Goal: Transaction & Acquisition: Purchase product/service

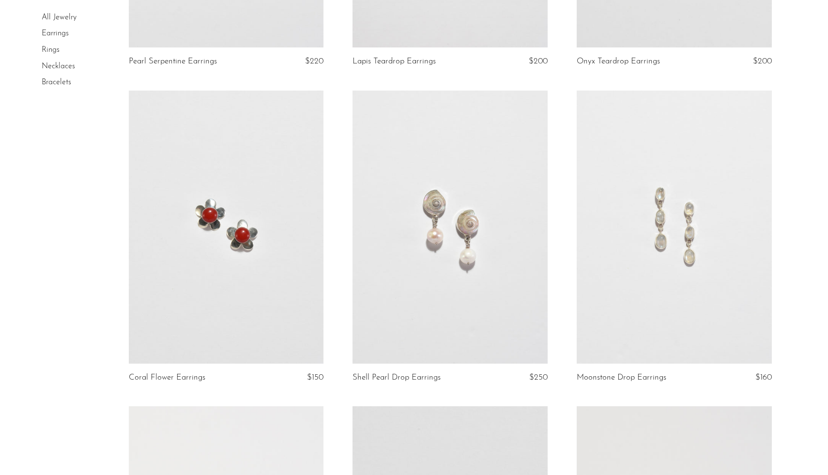
scroll to position [1379, 0]
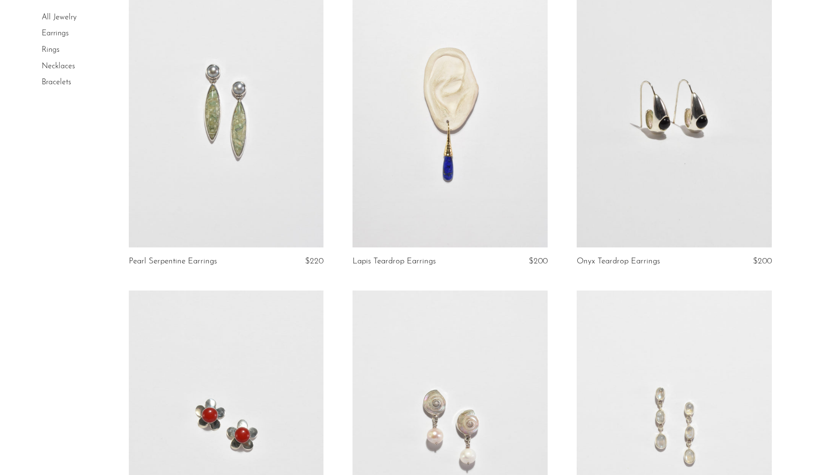
click at [58, 33] on link "Earrings" at bounding box center [55, 34] width 27 height 8
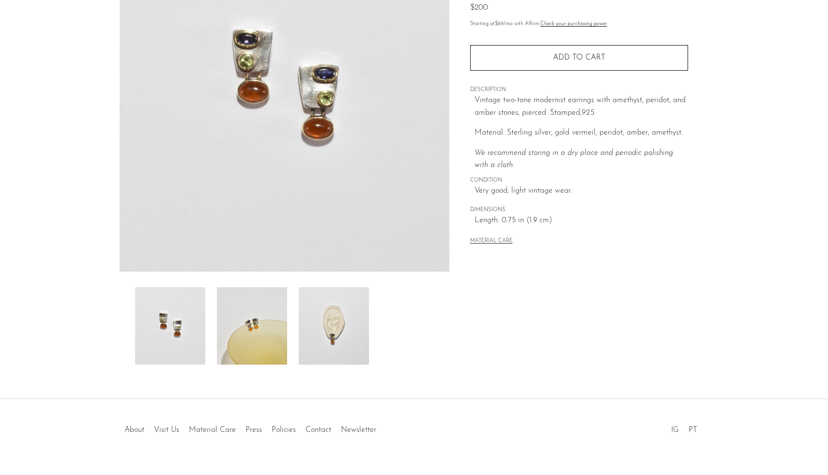
scroll to position [139, 0]
click at [259, 313] on img at bounding box center [252, 323] width 70 height 77
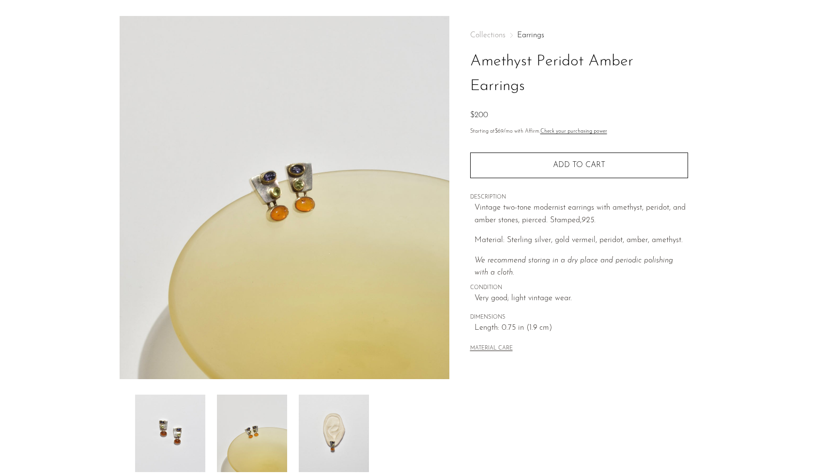
scroll to position [0, 0]
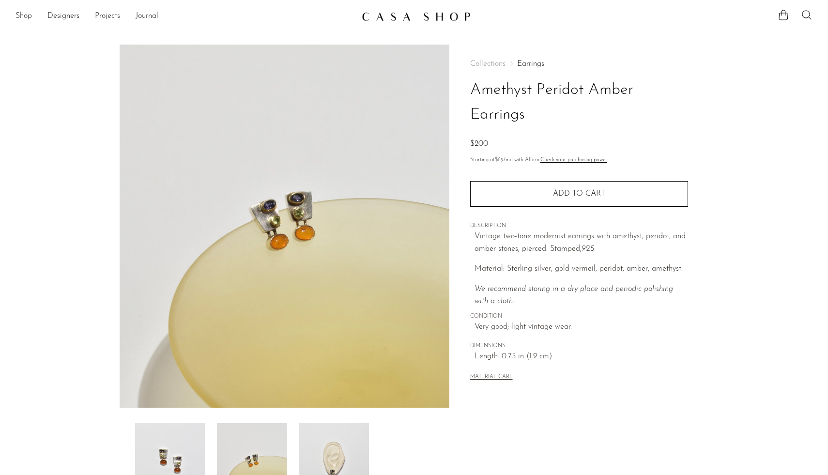
click at [307, 195] on img at bounding box center [285, 226] width 330 height 363
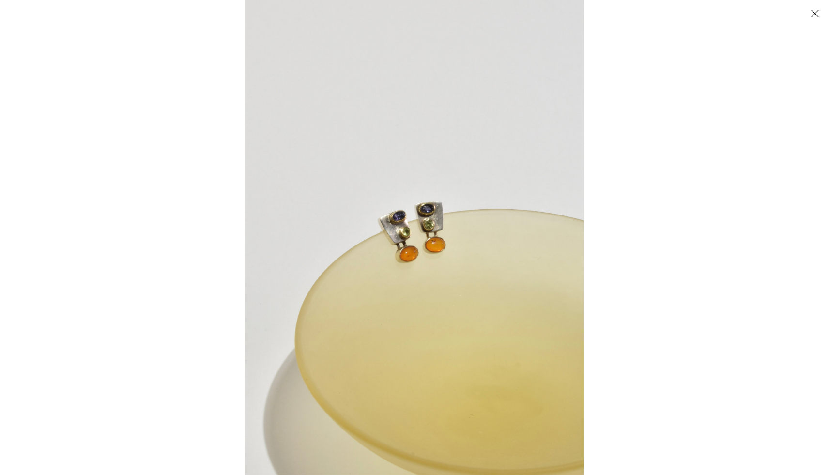
click at [434, 220] on img at bounding box center [415, 237] width 340 height 475
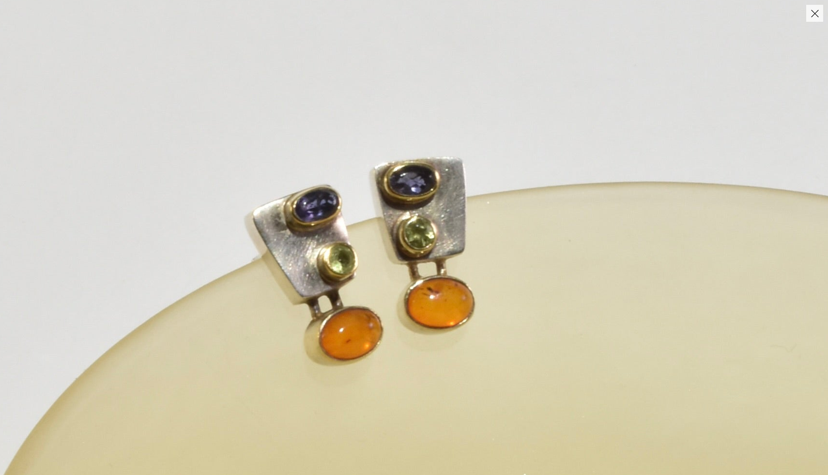
click at [488, 175] on img at bounding box center [369, 279] width 1150 height 1610
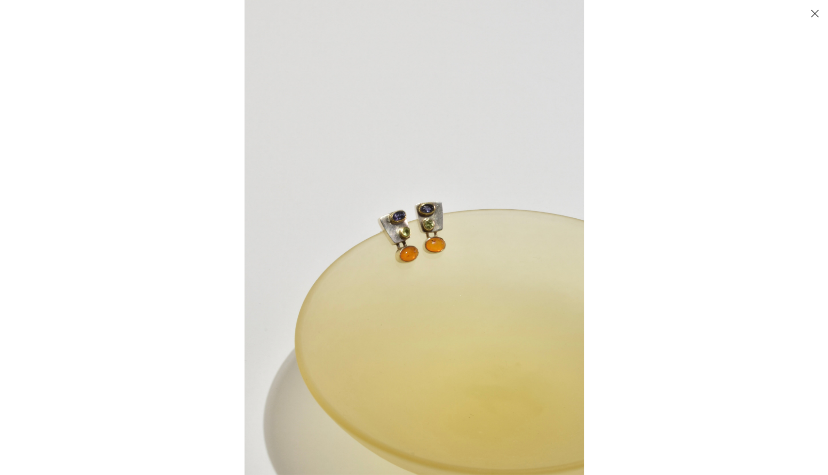
click at [26, 253] on div at bounding box center [414, 237] width 828 height 475
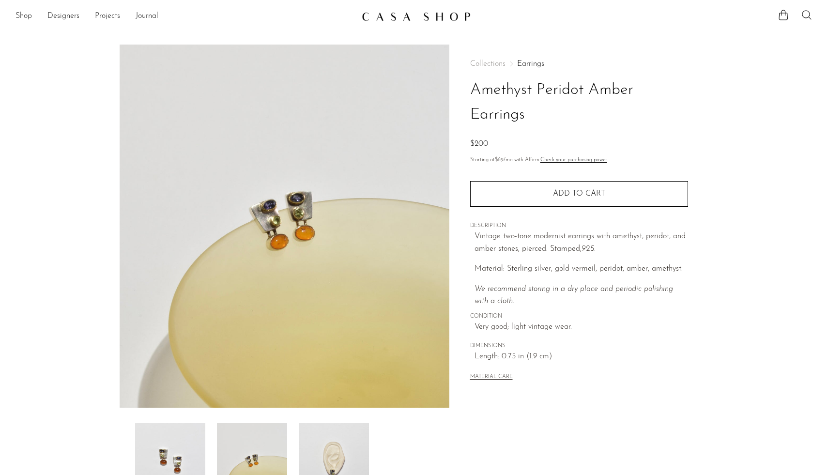
click at [150, 447] on img at bounding box center [170, 461] width 70 height 77
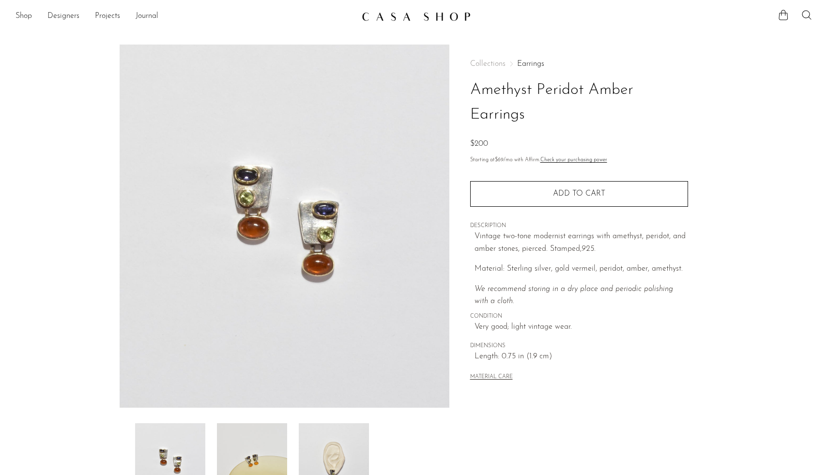
click at [284, 154] on img at bounding box center [285, 226] width 330 height 363
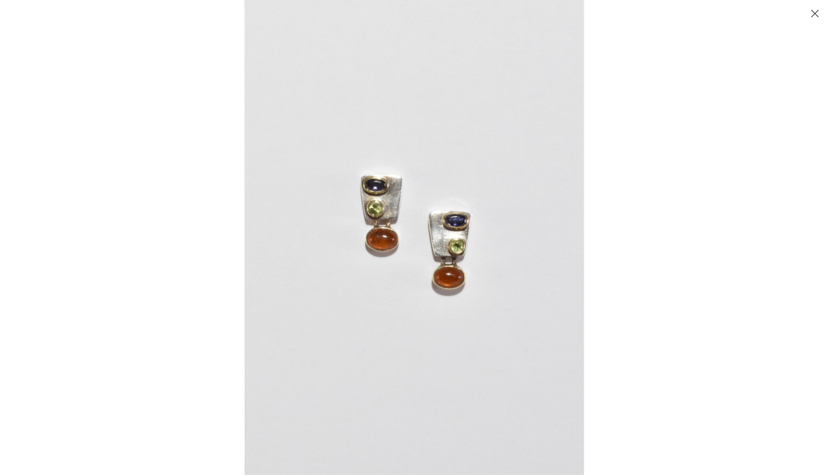
click at [386, 193] on img at bounding box center [415, 237] width 340 height 475
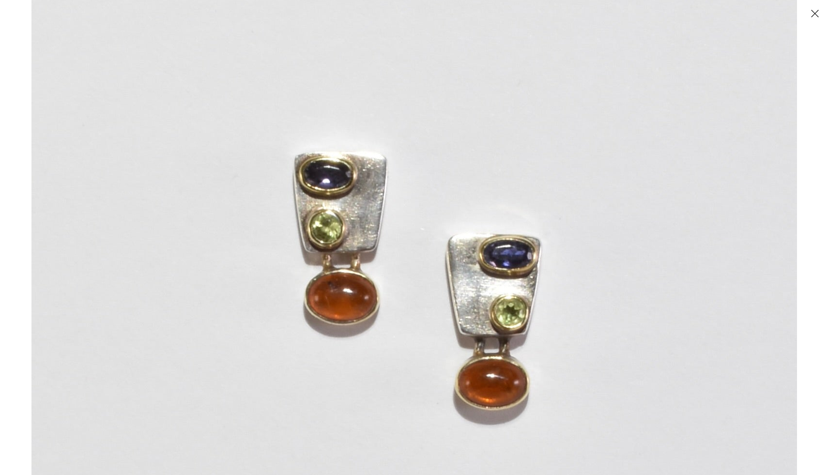
click at [386, 193] on img at bounding box center [414, 293] width 766 height 1072
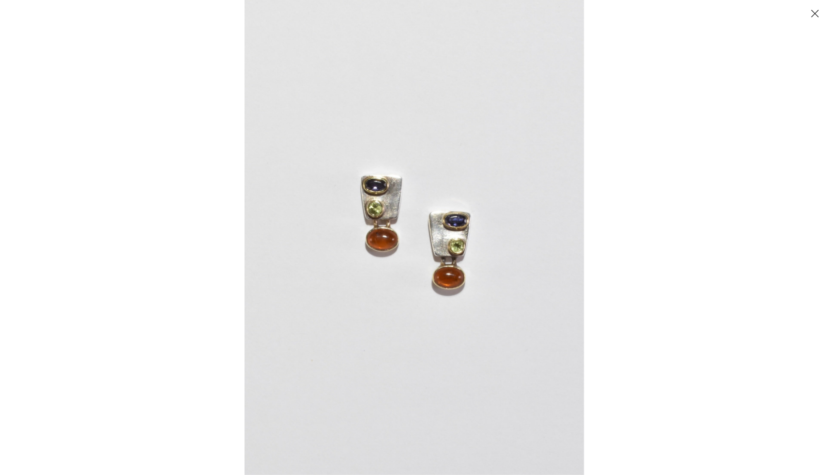
click at [816, 12] on button "Close" at bounding box center [814, 13] width 17 height 17
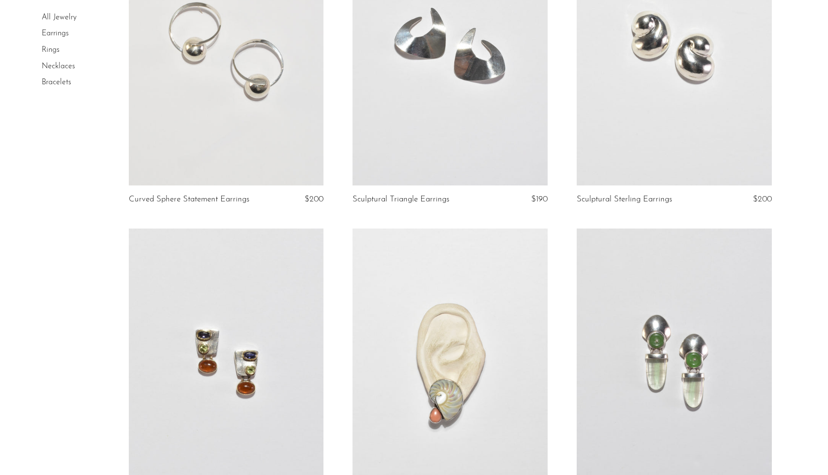
scroll to position [2156, 0]
